Goal: Navigation & Orientation: Find specific page/section

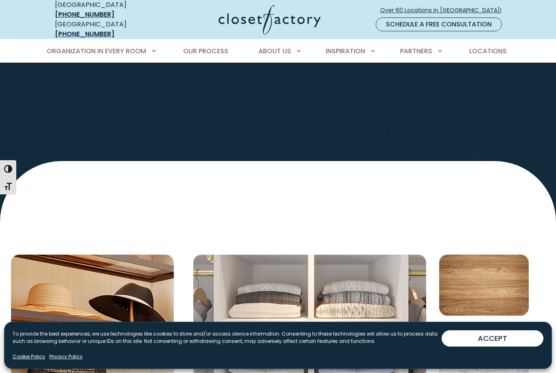
scroll to position [2797, 0]
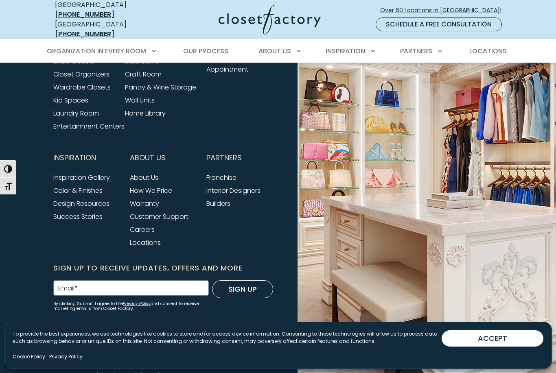
click at [507, 347] on button "ACCEPT" at bounding box center [493, 339] width 102 height 16
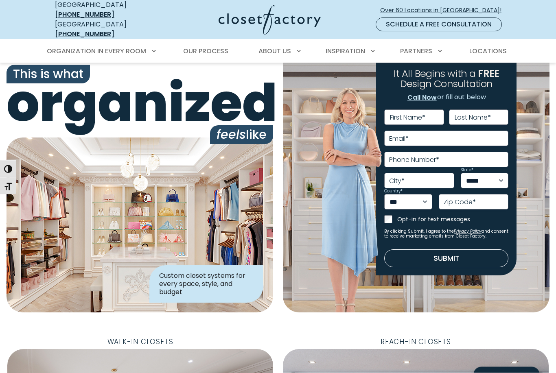
scroll to position [0, 0]
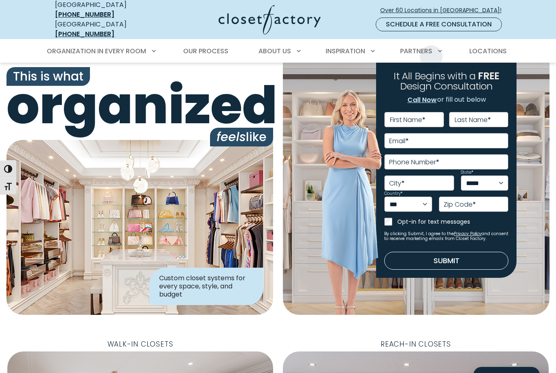
click at [496, 52] on link "Locations" at bounding box center [488, 51] width 54 height 23
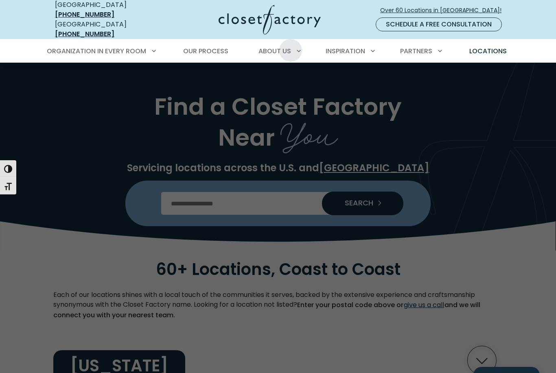
click at [259, 51] on div "About Us About Closet Factory How We Price Customer Support Careers" at bounding box center [278, 51] width 51 height 23
click at [305, 80] on link "About Closet Factory" at bounding box center [288, 80] width 122 height 16
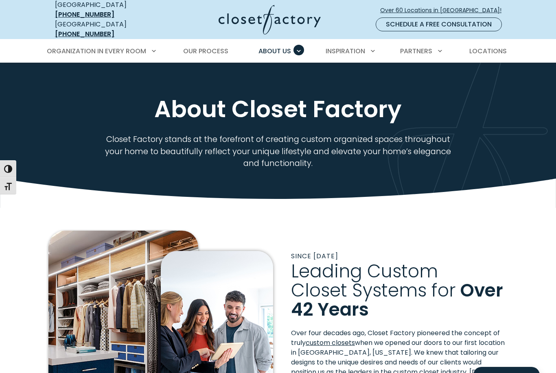
click at [497, 48] on span "Locations" at bounding box center [487, 50] width 37 height 9
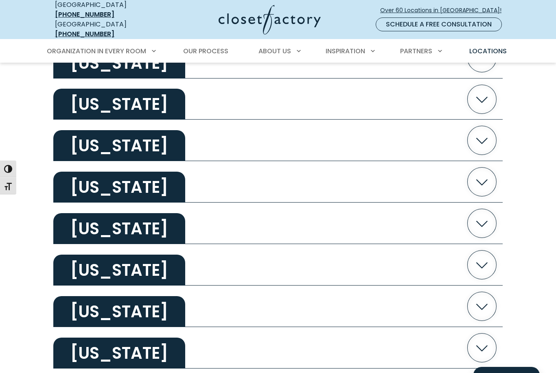
scroll to position [1093, 0]
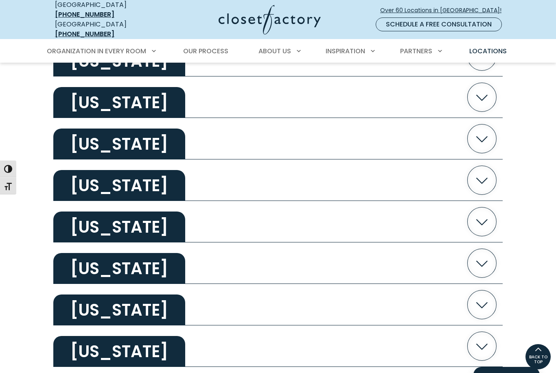
click at [482, 176] on icon "button" at bounding box center [482, 180] width 29 height 29
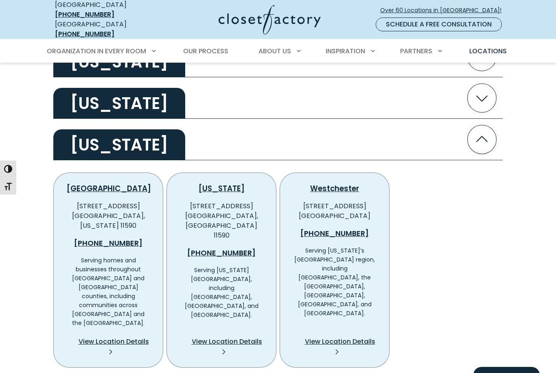
scroll to position [1139, 0]
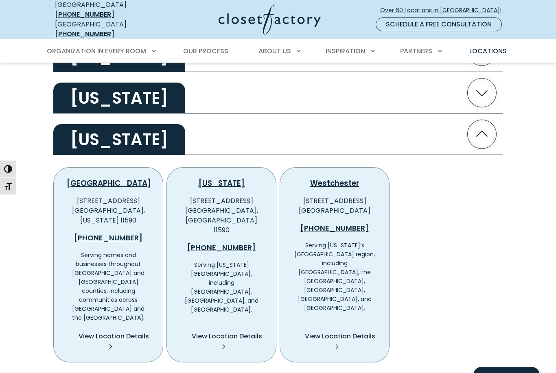
click at [94, 332] on span "View Location Details" at bounding box center [114, 337] width 70 height 10
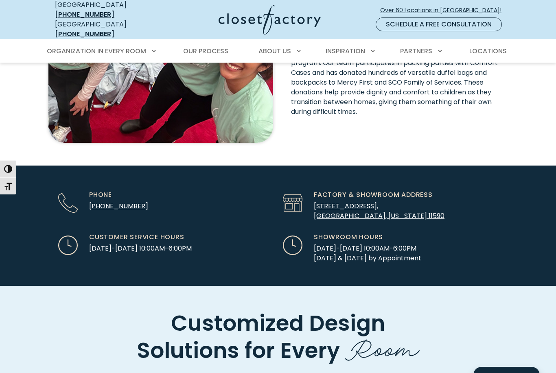
scroll to position [2302, 0]
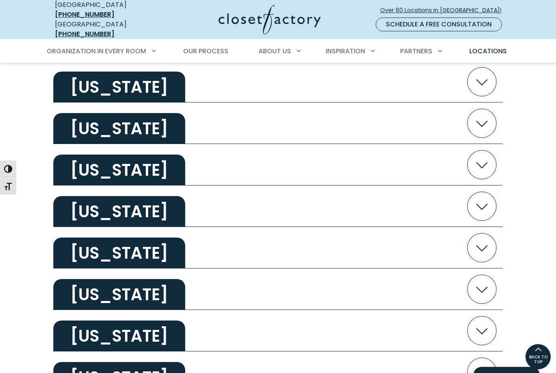
click at [89, 116] on h2 "[US_STATE]" at bounding box center [119, 128] width 132 height 31
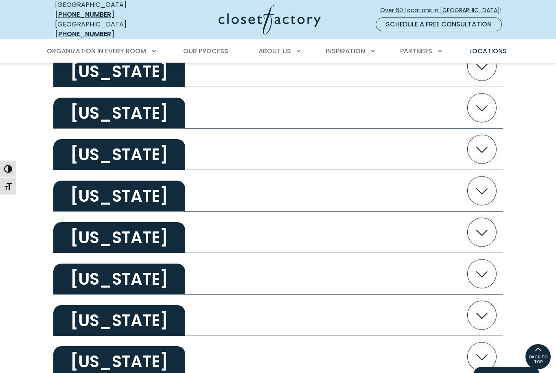
scroll to position [264, 0]
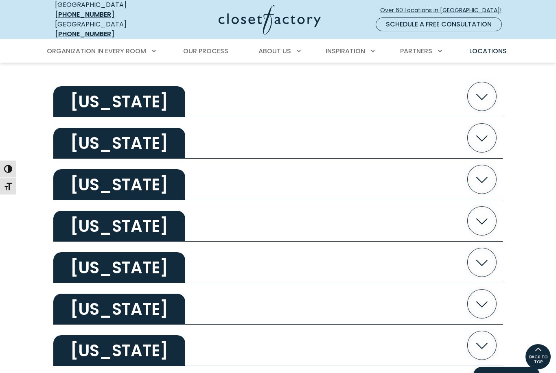
click at [99, 306] on h2 "[US_STATE]" at bounding box center [119, 309] width 132 height 31
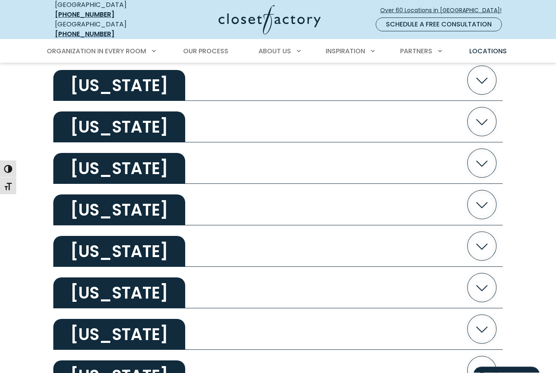
scroll to position [935, 0]
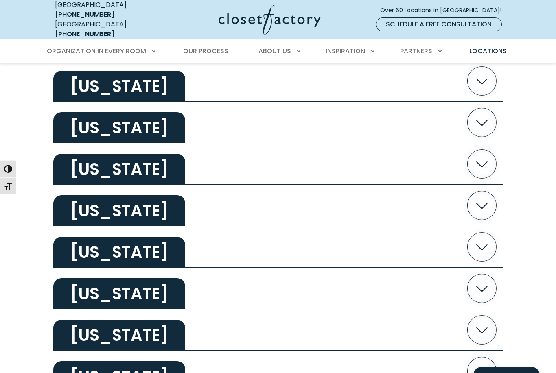
click at [75, 154] on h2 "[US_STATE]" at bounding box center [119, 169] width 132 height 31
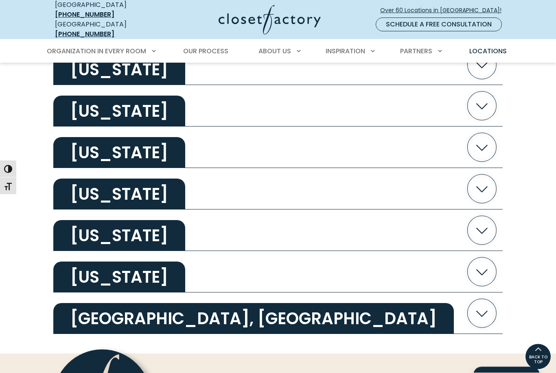
click at [72, 304] on h2 "[GEOGRAPHIC_DATA], [GEOGRAPHIC_DATA]" at bounding box center [253, 319] width 401 height 31
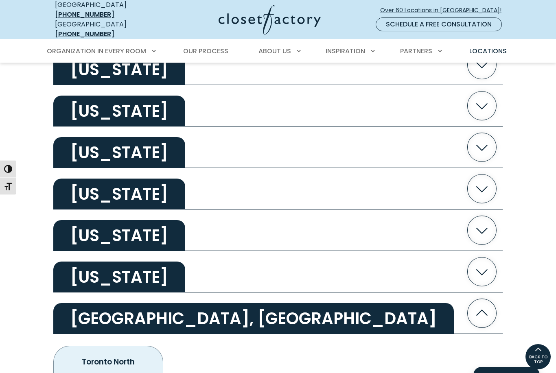
click at [75, 262] on h2 "[US_STATE]" at bounding box center [119, 277] width 132 height 31
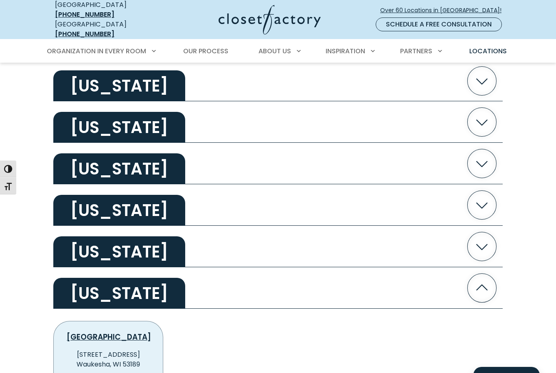
click at [149, 237] on h2 "[US_STATE]" at bounding box center [119, 252] width 132 height 31
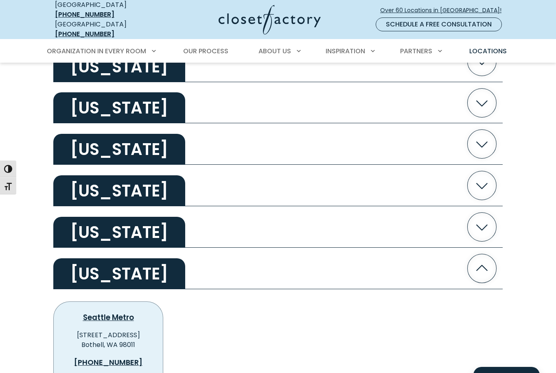
click at [129, 217] on h2 "[US_STATE]" at bounding box center [119, 232] width 132 height 31
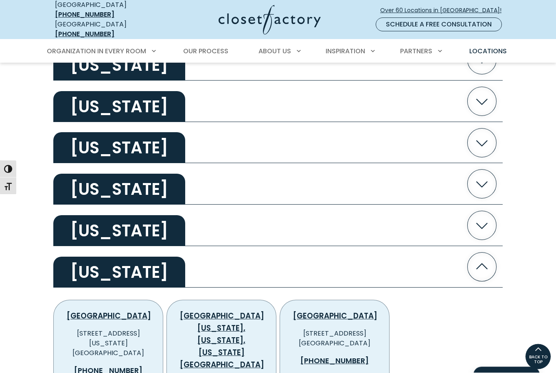
scroll to position [2093, 0]
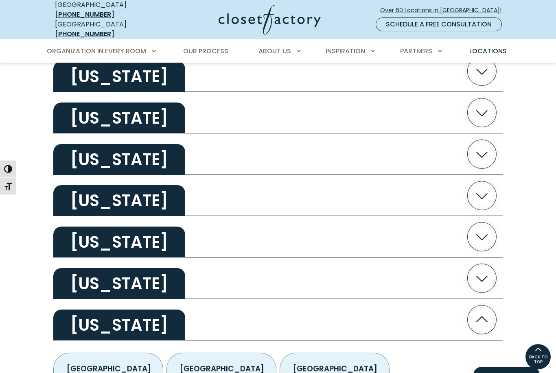
click at [71, 268] on h2 "[US_STATE]" at bounding box center [119, 283] width 132 height 31
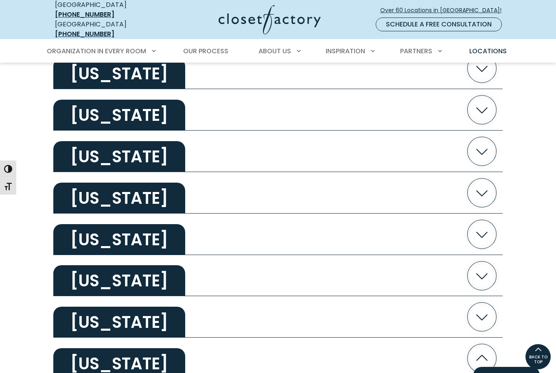
click at [65, 307] on h2 "[US_STATE]" at bounding box center [119, 322] width 132 height 31
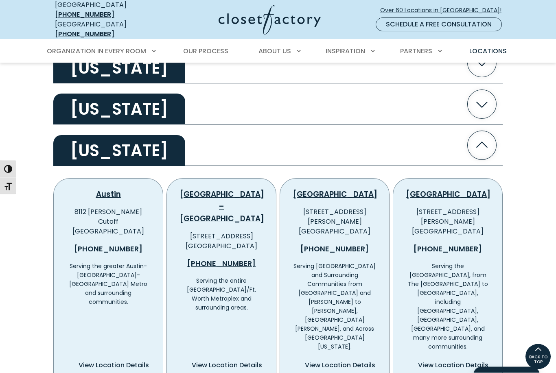
scroll to position [2185, 0]
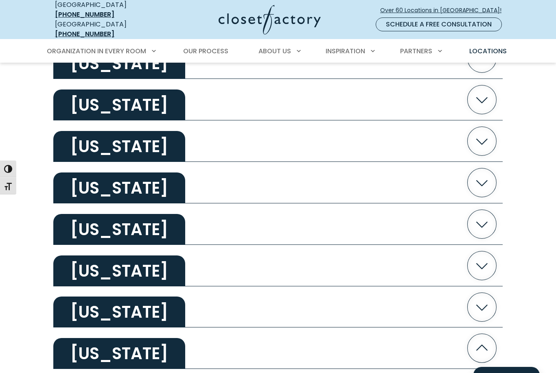
click at [76, 297] on h2 "[US_STATE]" at bounding box center [119, 312] width 132 height 31
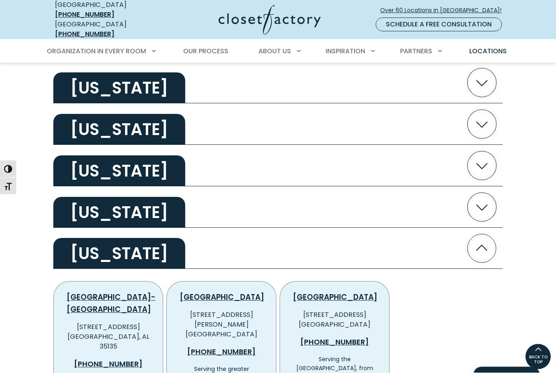
scroll to position [2002, 0]
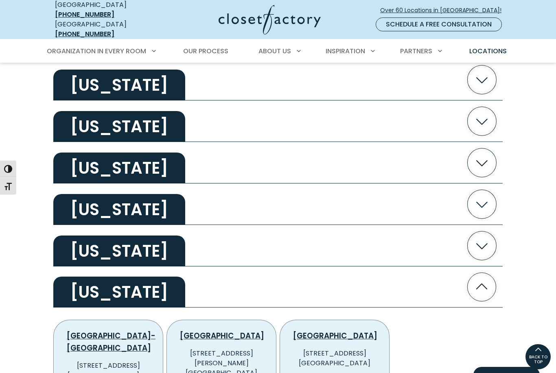
click at [67, 236] on h2 "[US_STATE]" at bounding box center [119, 251] width 132 height 31
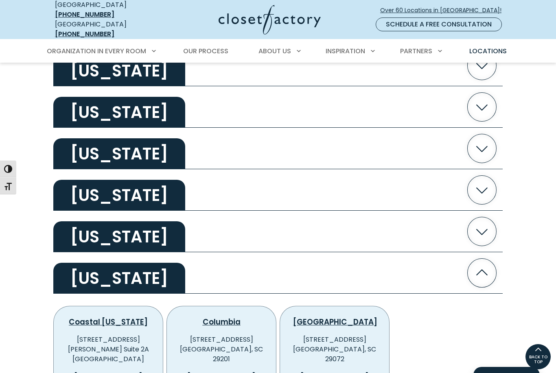
scroll to position [1967, 0]
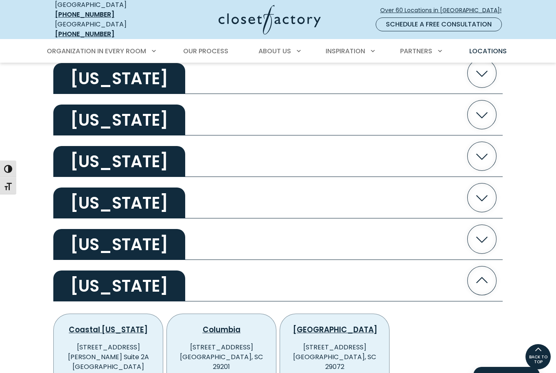
click at [77, 229] on h2 "[US_STATE]" at bounding box center [119, 244] width 132 height 31
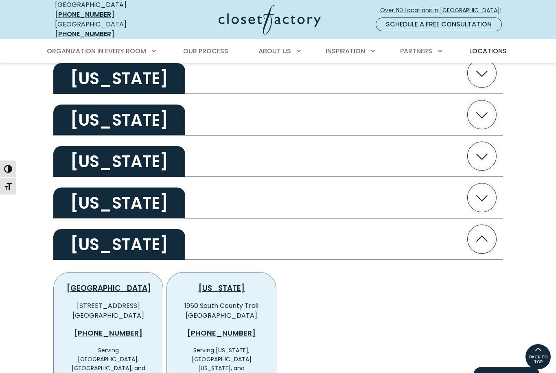
click at [68, 188] on h2 "[US_STATE]" at bounding box center [119, 203] width 132 height 31
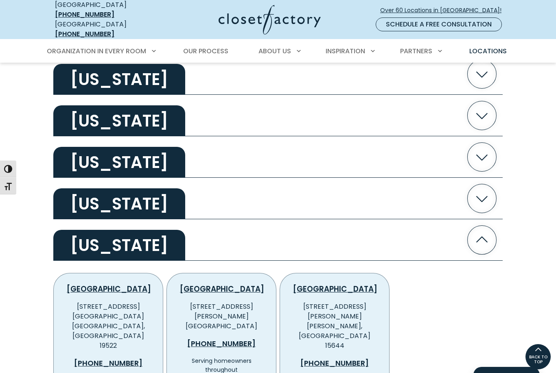
scroll to position [1925, 0]
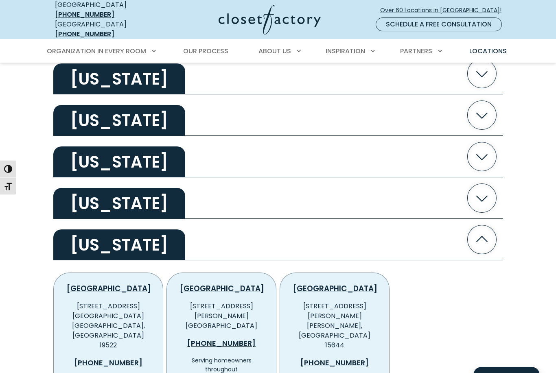
click at [71, 188] on h2 "[US_STATE]" at bounding box center [119, 203] width 132 height 31
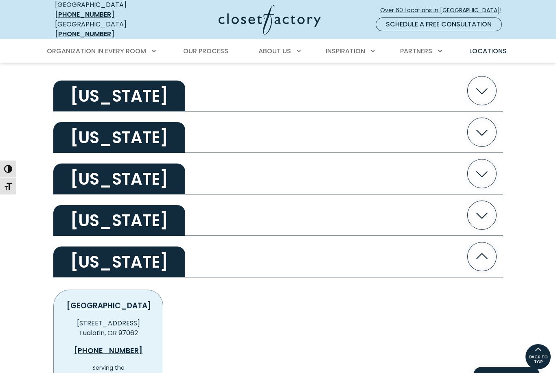
scroll to position [1866, 0]
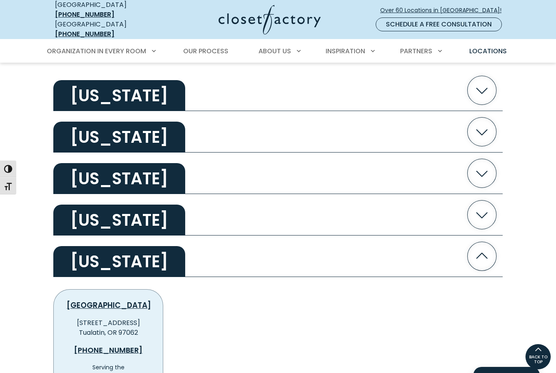
click at [79, 205] on h2 "[US_STATE]" at bounding box center [119, 220] width 132 height 31
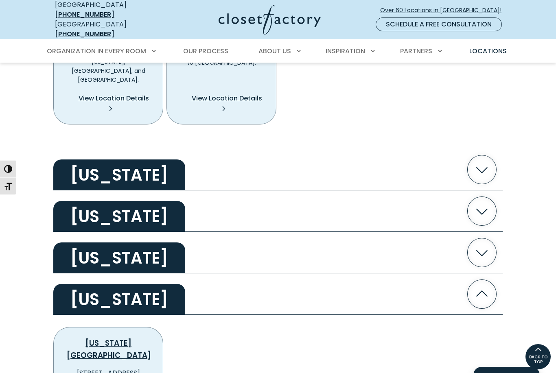
scroll to position [1750, 0]
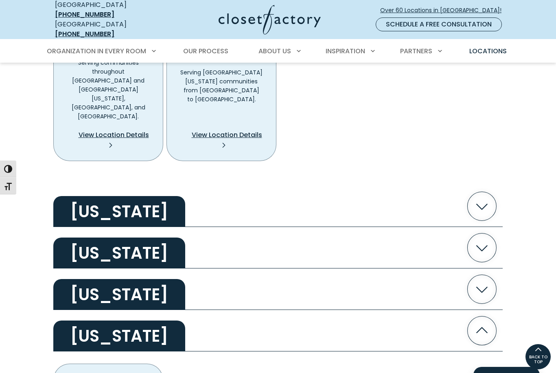
click at [74, 310] on button "[US_STATE]" at bounding box center [278, 331] width 450 height 42
click at [73, 279] on h2 "[US_STATE]" at bounding box center [119, 294] width 132 height 31
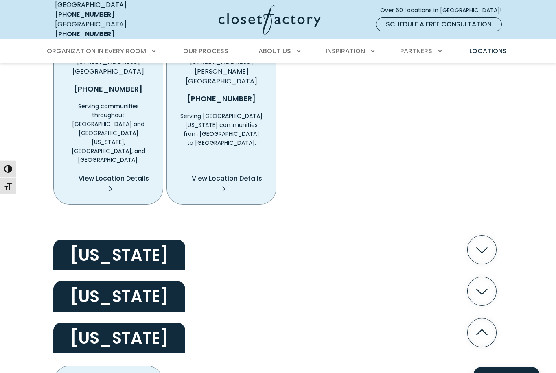
click at [76, 281] on h2 "[US_STATE]" at bounding box center [119, 296] width 132 height 31
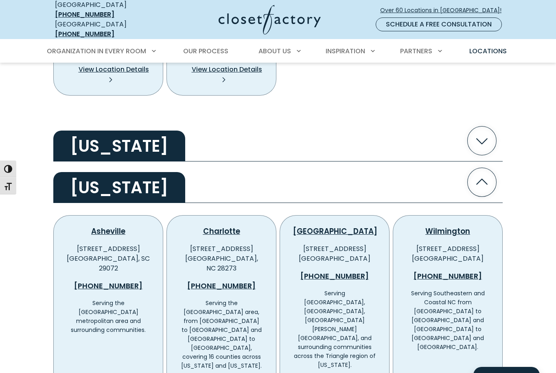
scroll to position [1826, 0]
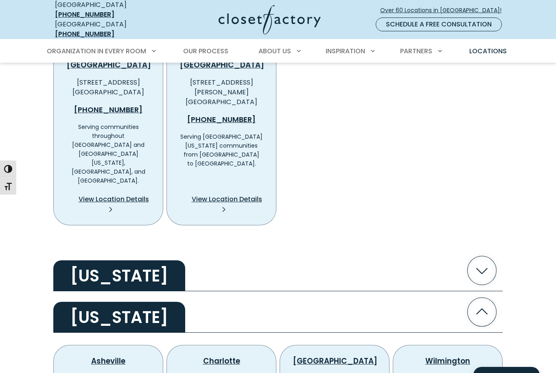
click at [77, 261] on h2 "[US_STATE]" at bounding box center [119, 276] width 132 height 31
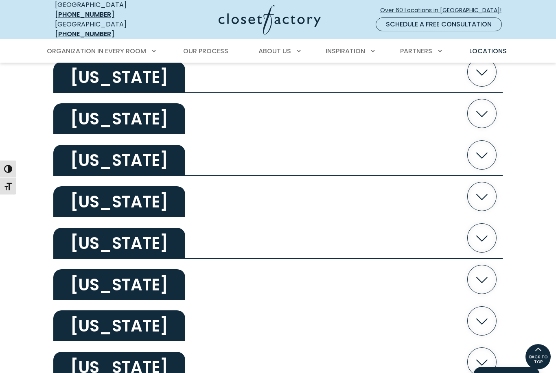
click at [89, 352] on h2 "[US_STATE]" at bounding box center [119, 367] width 132 height 31
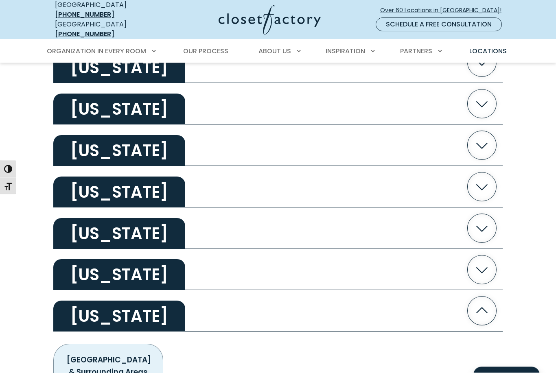
click at [79, 260] on h2 "[US_STATE]" at bounding box center [119, 275] width 132 height 31
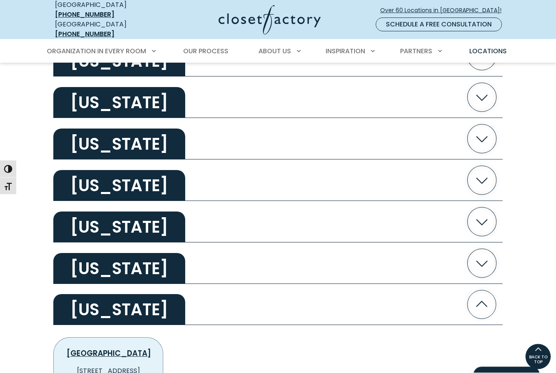
scroll to position [1303, 0]
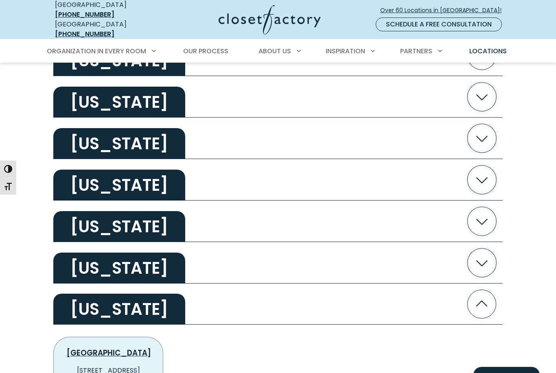
click at [73, 253] on h2 "[US_STATE]" at bounding box center [119, 268] width 132 height 31
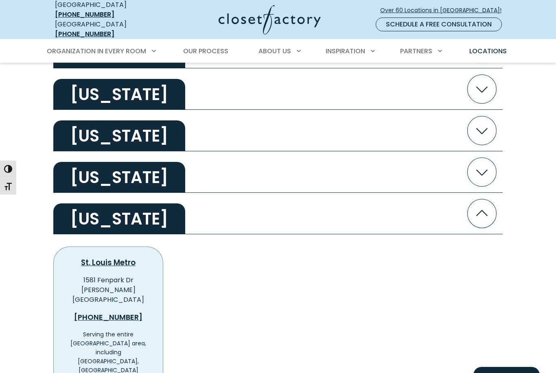
scroll to position [1354, 0]
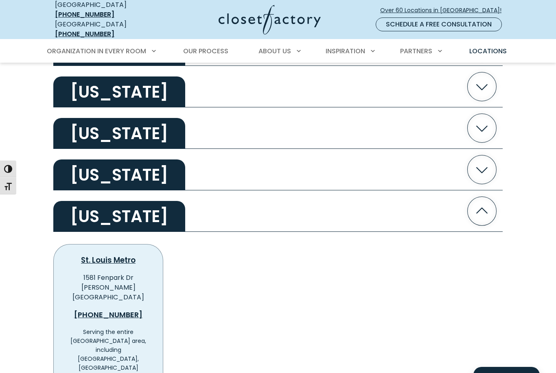
click at [75, 160] on h2 "[US_STATE]" at bounding box center [119, 175] width 132 height 31
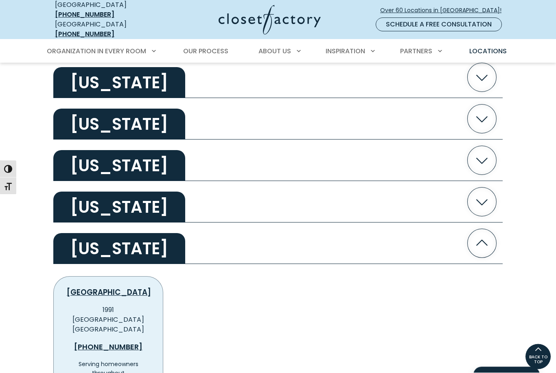
click at [75, 192] on h2 "[US_STATE]" at bounding box center [119, 207] width 132 height 31
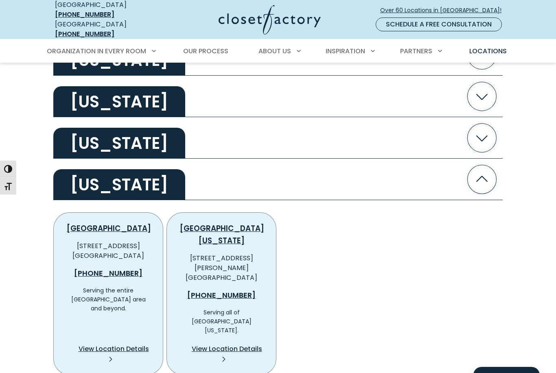
scroll to position [1247, 0]
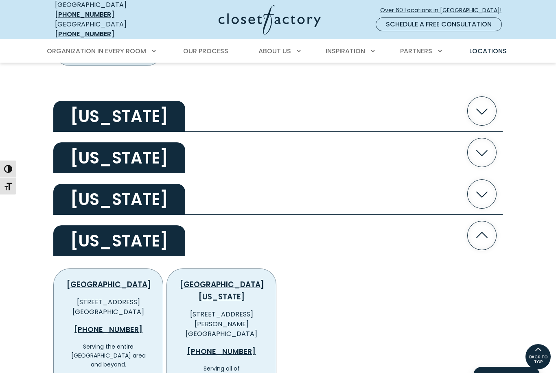
click at [72, 184] on h2 "[US_STATE]" at bounding box center [119, 199] width 132 height 31
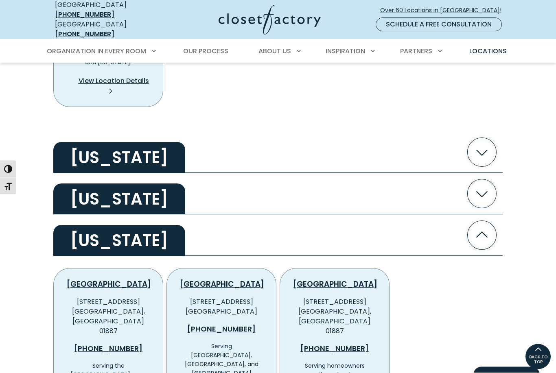
scroll to position [1206, 0]
click at [69, 184] on h2 "[US_STATE]" at bounding box center [119, 199] width 132 height 31
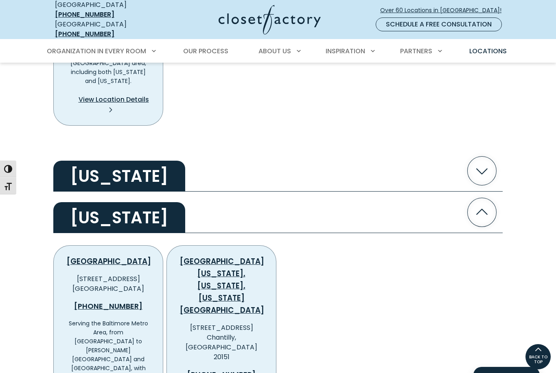
click at [72, 161] on h2 "[US_STATE]" at bounding box center [119, 176] width 132 height 31
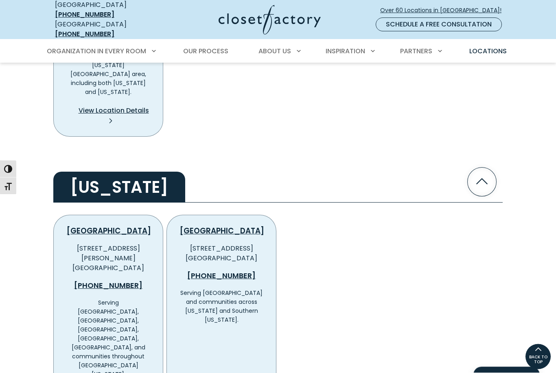
scroll to position [1127, 0]
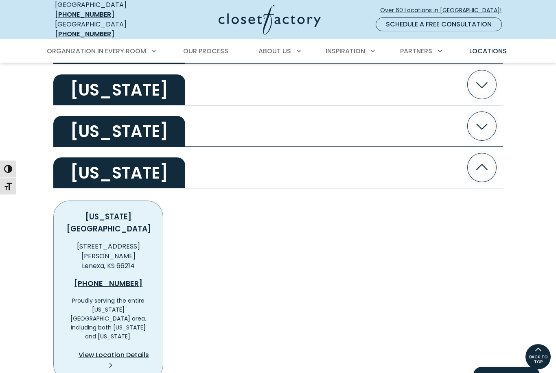
click at [70, 116] on h2 "[US_STATE]" at bounding box center [119, 131] width 132 height 31
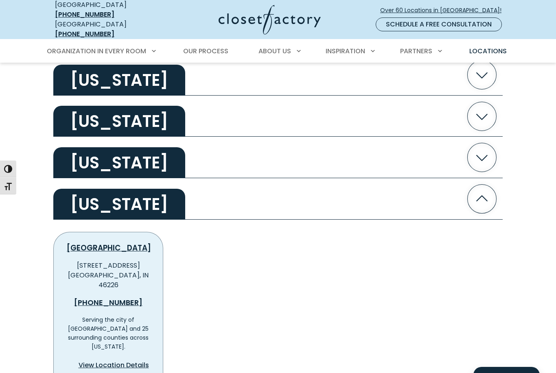
scroll to position [859, 0]
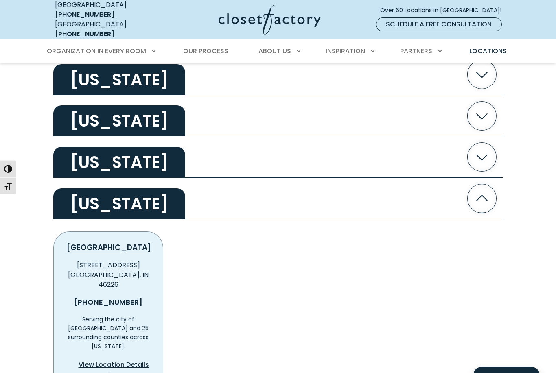
click at [70, 147] on h2 "[US_STATE]" at bounding box center [119, 162] width 132 height 31
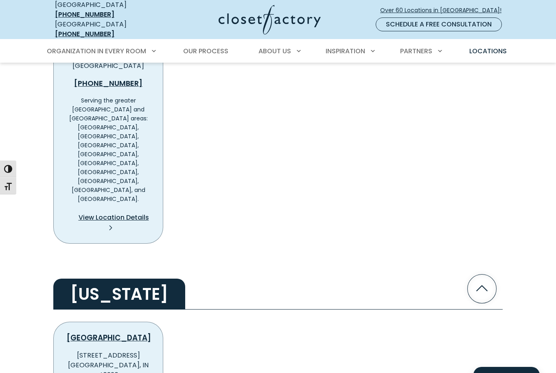
scroll to position [1066, 0]
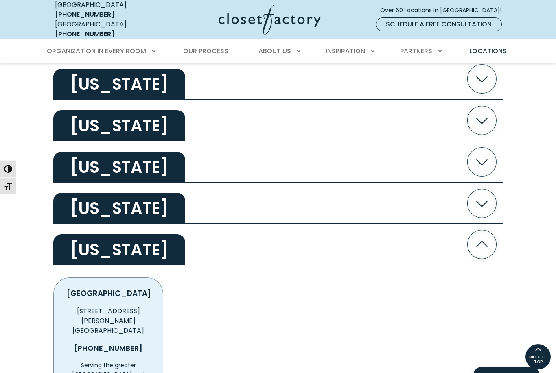
click at [75, 193] on h2 "[US_STATE]" at bounding box center [119, 208] width 132 height 31
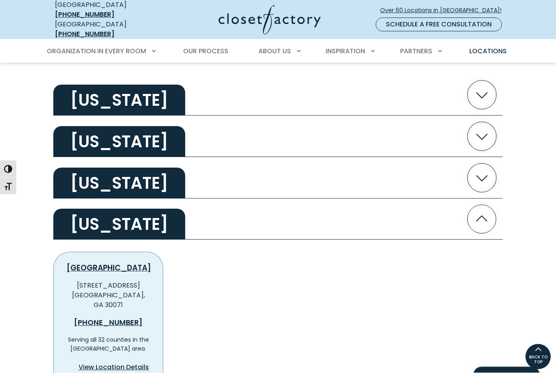
click at [69, 168] on h2 "[US_STATE]" at bounding box center [119, 183] width 132 height 31
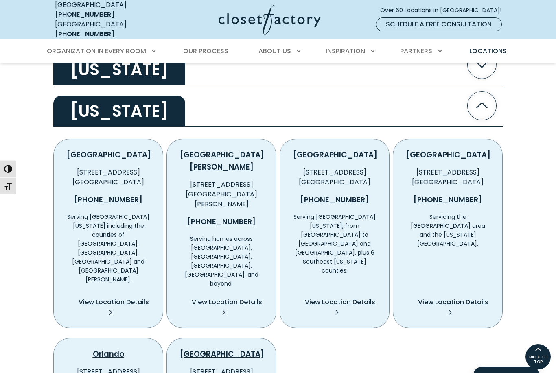
scroll to position [638, 0]
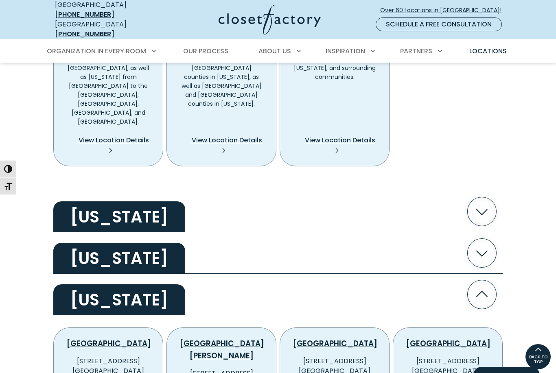
click at [70, 243] on h2 "[US_STATE]" at bounding box center [119, 258] width 132 height 31
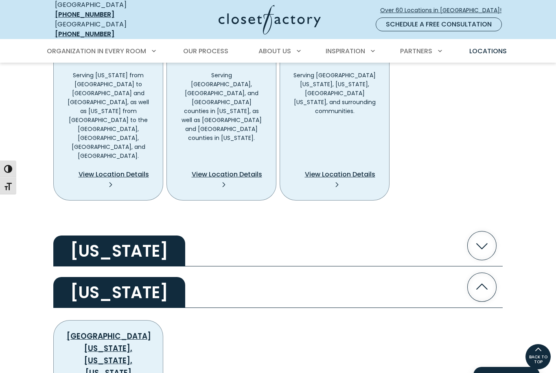
click at [72, 236] on h2 "[US_STATE]" at bounding box center [119, 251] width 132 height 31
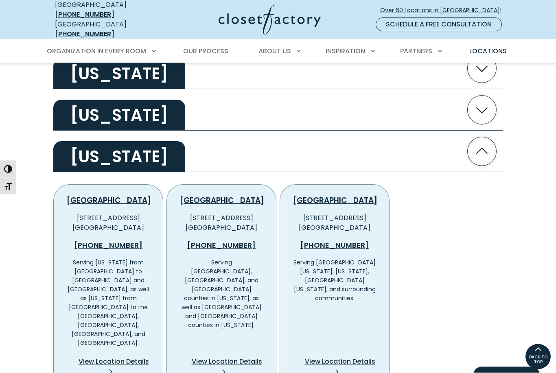
scroll to position [378, 0]
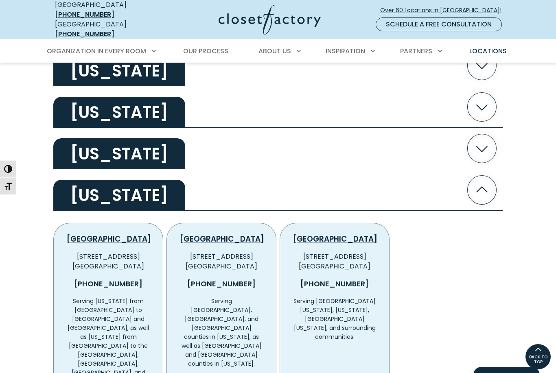
click at [77, 155] on h2 "[US_STATE]" at bounding box center [119, 153] width 132 height 31
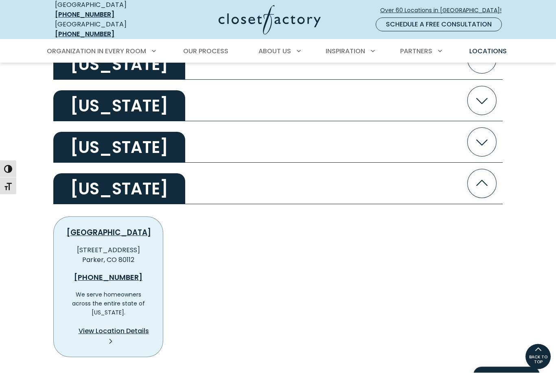
click at [74, 137] on h2 "[US_STATE]" at bounding box center [119, 147] width 132 height 31
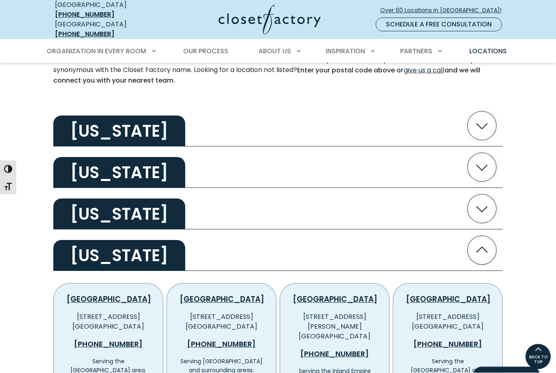
scroll to position [230, 0]
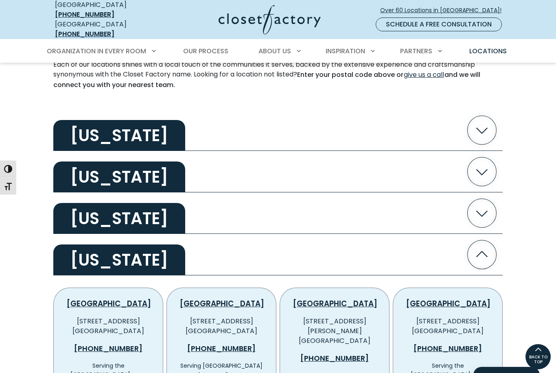
click at [130, 222] on h2 "[US_STATE]" at bounding box center [119, 218] width 132 height 31
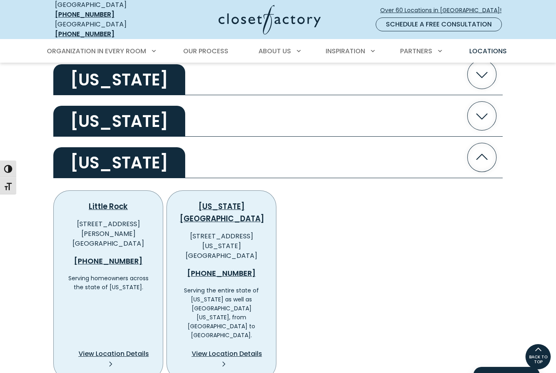
scroll to position [273, 0]
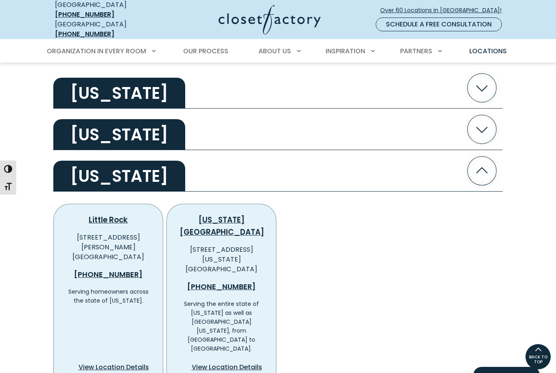
click at [104, 121] on h2 "[US_STATE]" at bounding box center [119, 134] width 132 height 31
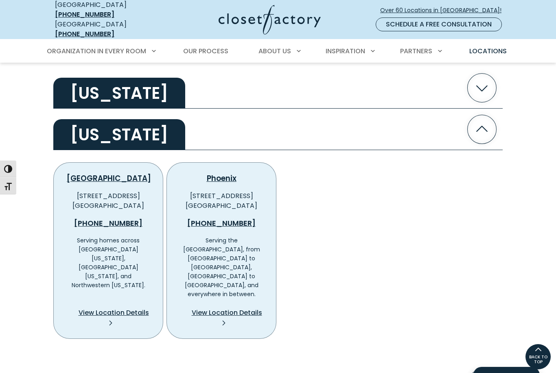
click at [296, 242] on div "Mohave County 6545 S. Decatur Blvd Ste 150 Las Vegas, NV 89118 (928) 251-3563 S…" at bounding box center [278, 246] width 453 height 186
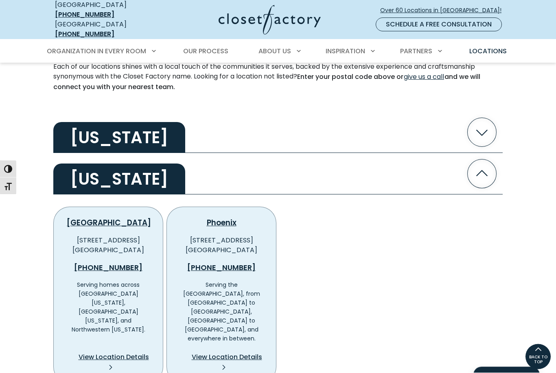
click at [143, 129] on h2 "[US_STATE]" at bounding box center [119, 138] width 132 height 31
